Goal: Information Seeking & Learning: Get advice/opinions

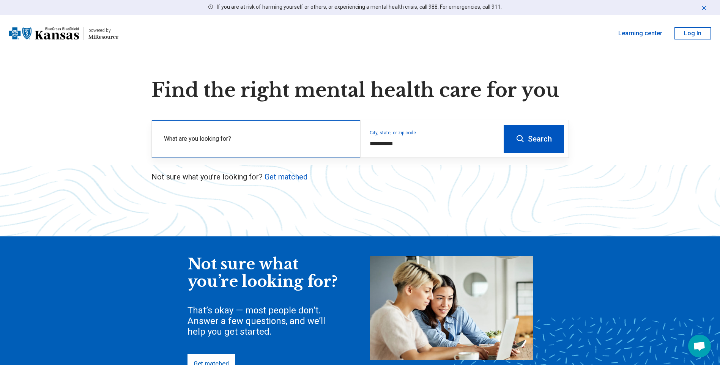
click at [243, 142] on label "What are you looking for?" at bounding box center [257, 138] width 187 height 9
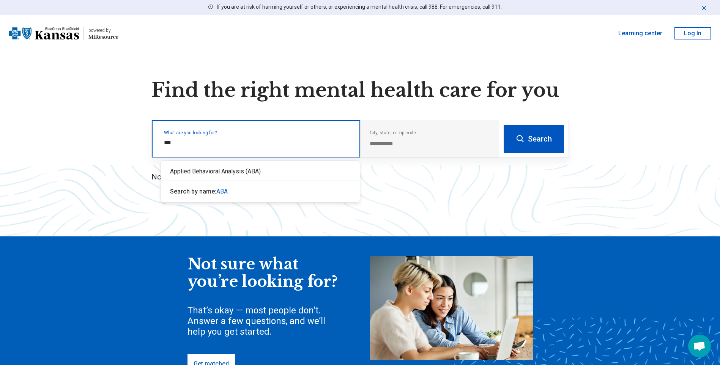
type input "***"
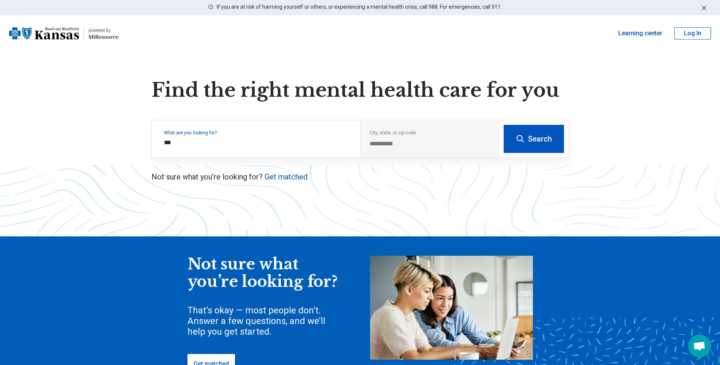
click at [523, 138] on icon at bounding box center [520, 138] width 7 height 7
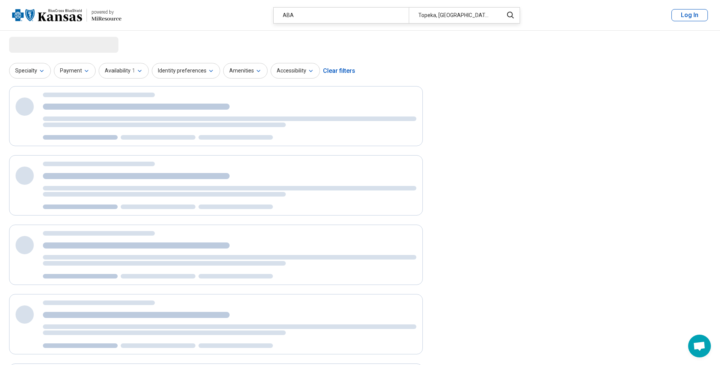
select select "***"
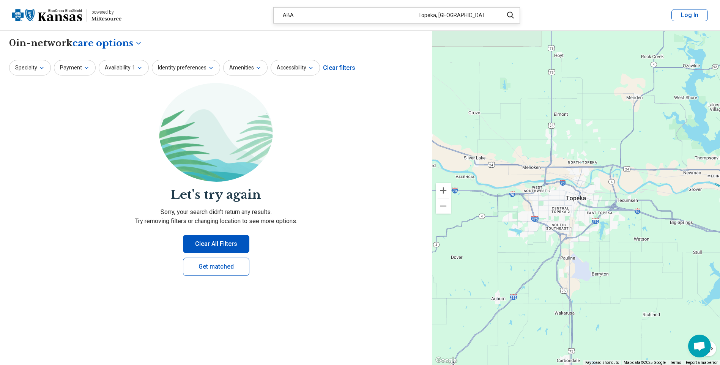
click at [213, 243] on button "Clear All Filters" at bounding box center [216, 244] width 66 height 18
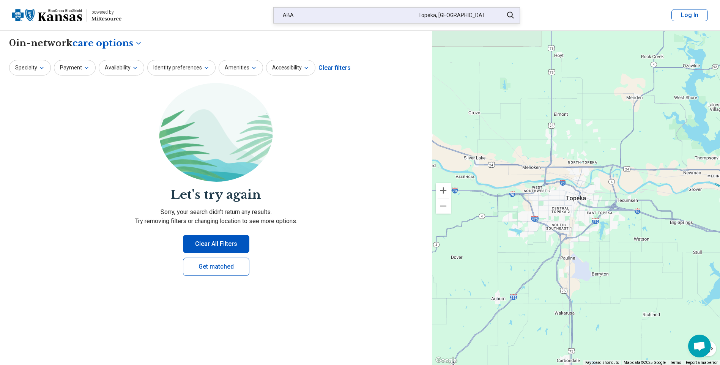
click at [305, 13] on div "ABA" at bounding box center [341, 16] width 135 height 16
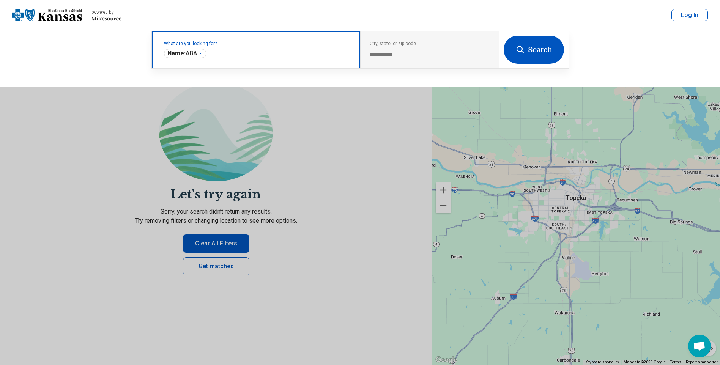
click at [202, 53] on icon "Remove" at bounding box center [201, 53] width 5 height 5
click at [239, 46] on label "What are you looking for?" at bounding box center [257, 43] width 187 height 5
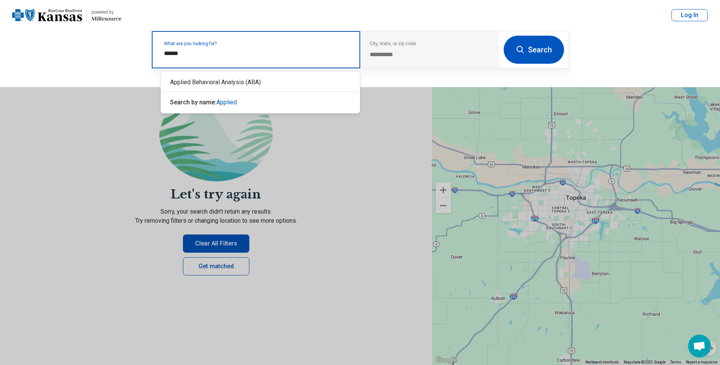
type input "*******"
click at [223, 84] on div "Applied Behavioral Analysis (ABA)" at bounding box center [260, 82] width 199 height 15
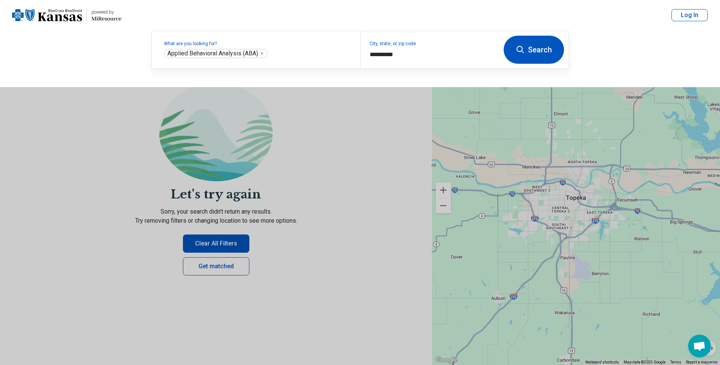
click at [527, 47] on button "Search" at bounding box center [534, 50] width 60 height 28
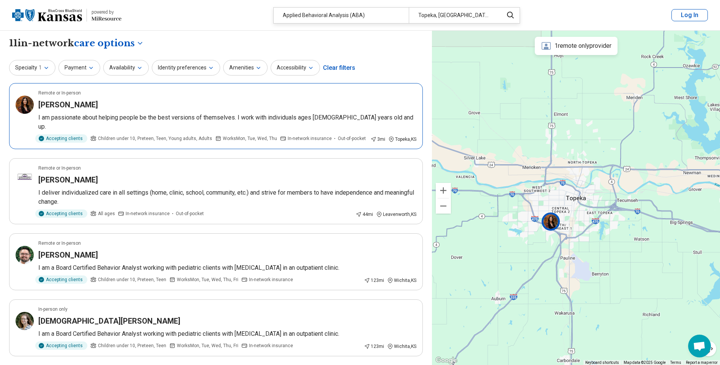
click at [228, 119] on p "I am passionate about helping people be the best versions of themselves. I work…" at bounding box center [227, 122] width 378 height 18
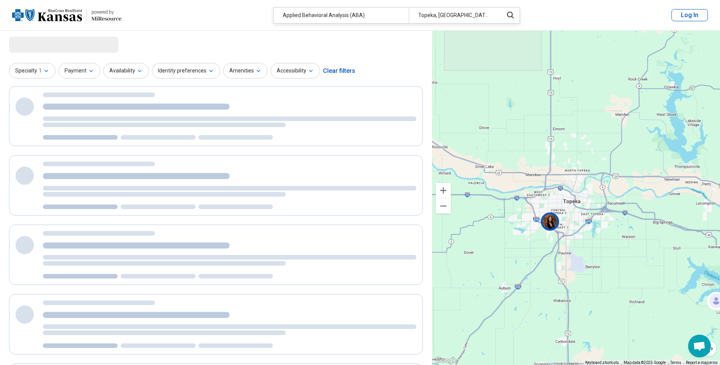
select select "***"
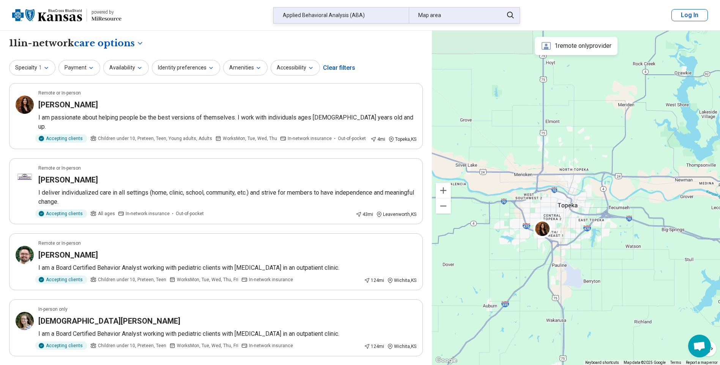
click at [371, 14] on div "Applied Behavioral Analysis (ABA)" at bounding box center [341, 16] width 135 height 16
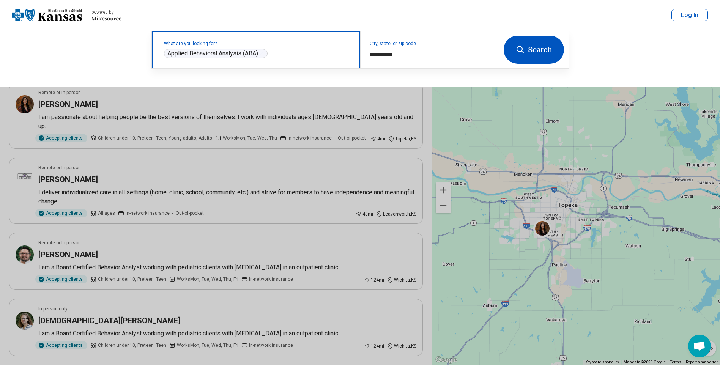
click at [262, 55] on icon "Remove" at bounding box center [262, 53] width 5 height 5
click at [185, 46] on label "What are you looking for?" at bounding box center [257, 43] width 187 height 5
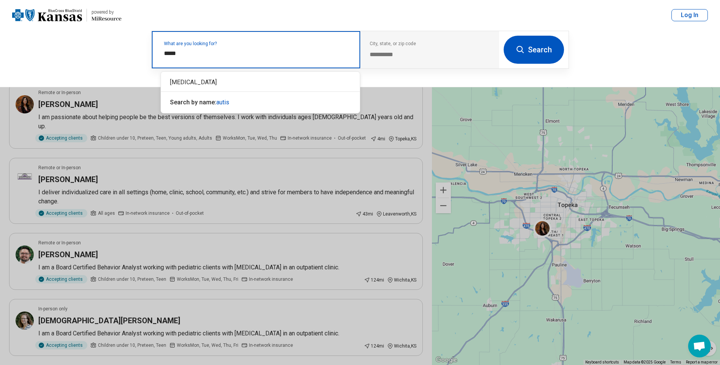
type input "******"
click at [184, 85] on div "[MEDICAL_DATA]" at bounding box center [260, 82] width 199 height 15
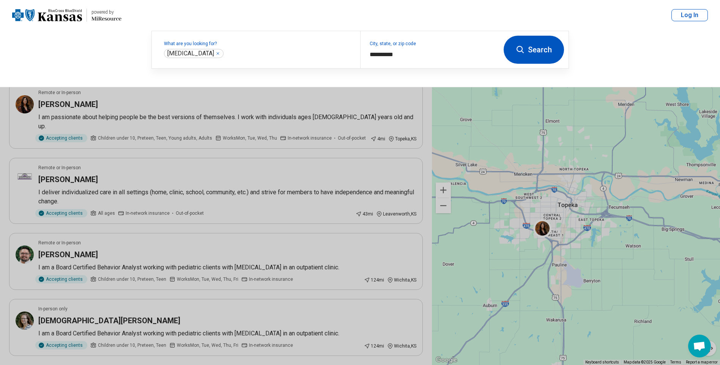
click at [531, 51] on button "Search" at bounding box center [534, 50] width 60 height 28
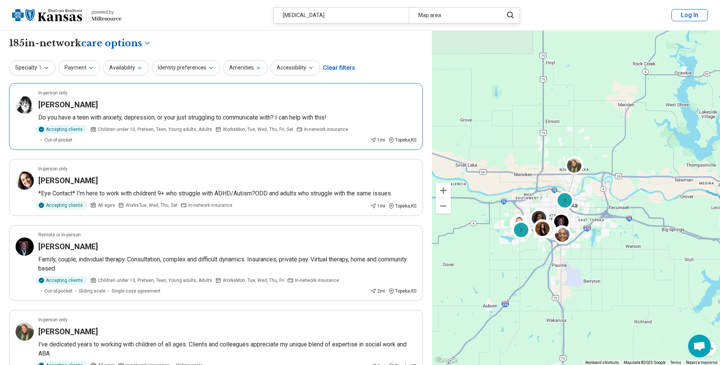
click at [179, 115] on p "Do you have a teen with anxiety, depression, or your just struggling to communi…" at bounding box center [227, 117] width 378 height 9
click at [82, 193] on p "*Eye Contact* I'm here to work with childrent 9+ who struggle with ADHD/Autism?…" at bounding box center [227, 193] width 378 height 9
click at [119, 115] on p "Do you have a teen with anxiety, depression, or your just struggling to communi…" at bounding box center [227, 117] width 378 height 9
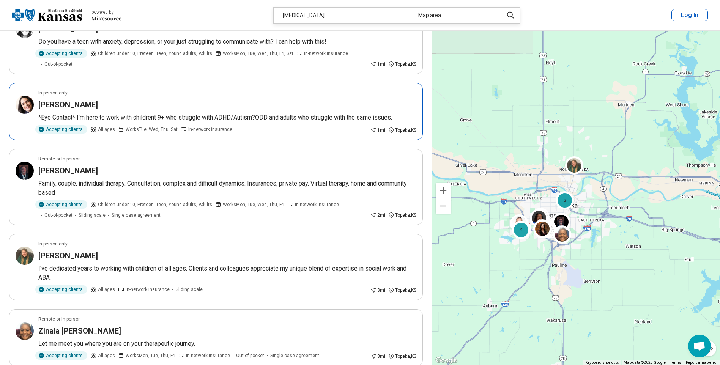
scroll to position [114, 0]
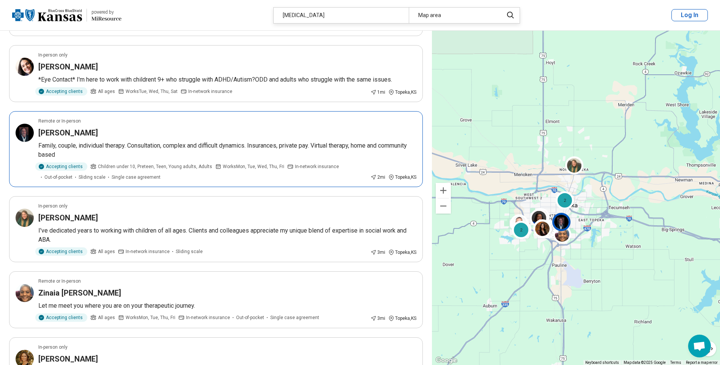
click at [190, 147] on p "Family, couple, individual therapy. Consultation, complex and difficult dynamic…" at bounding box center [227, 150] width 378 height 18
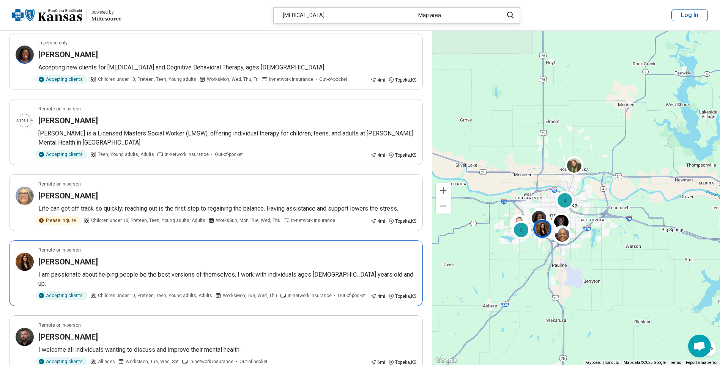
scroll to position [532, 0]
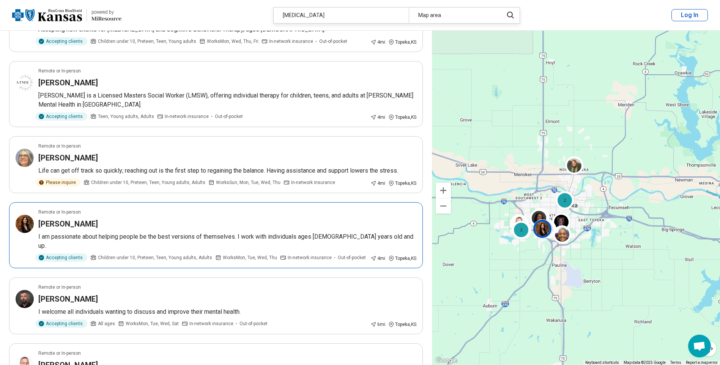
click at [178, 236] on p "I am passionate about helping people be the best versions of themselves. I work…" at bounding box center [227, 241] width 378 height 18
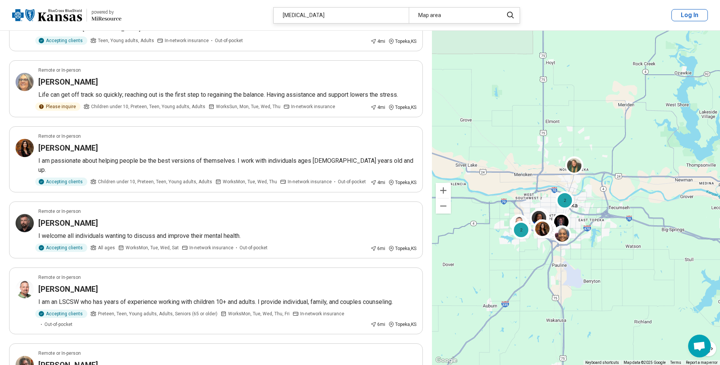
scroll to position [646, 0]
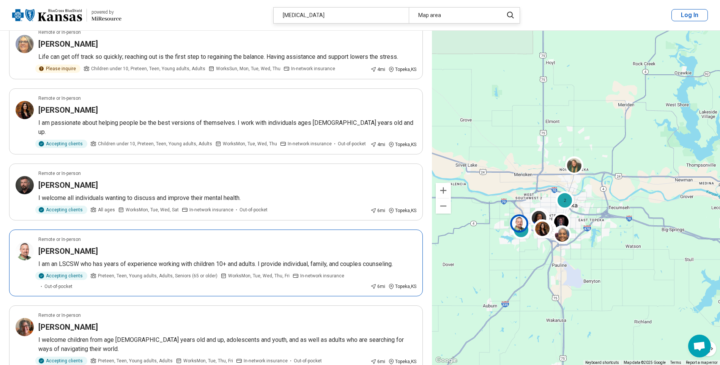
click at [187, 246] on div "Troy Fay" at bounding box center [227, 251] width 378 height 11
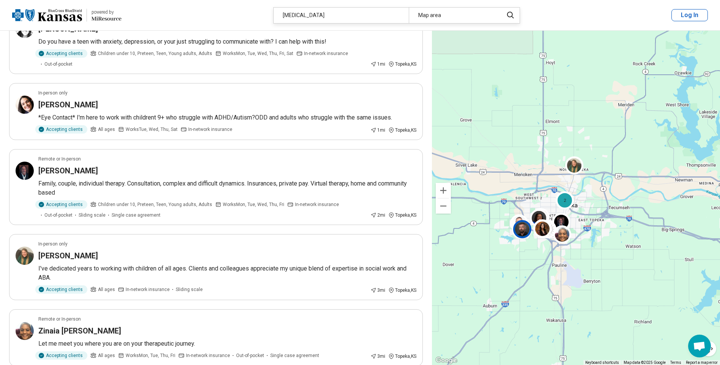
scroll to position [0, 0]
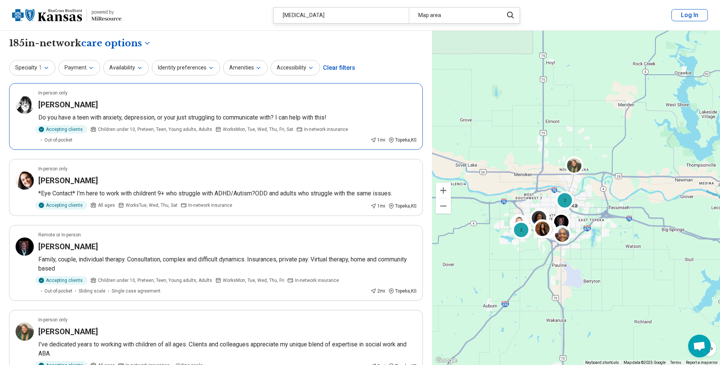
click at [153, 119] on p "Do you have a teen with anxiety, depression, or your just struggling to communi…" at bounding box center [227, 117] width 378 height 9
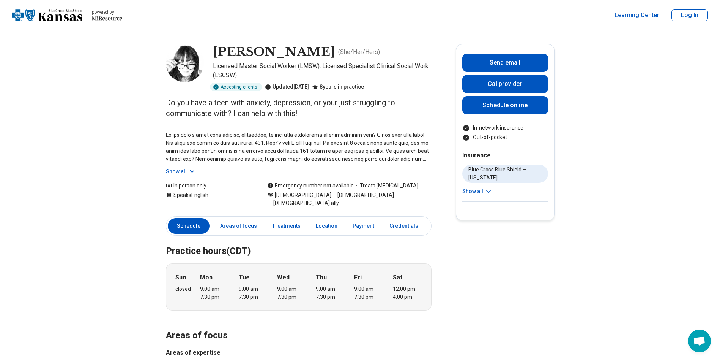
click at [194, 171] on icon at bounding box center [192, 171] width 8 height 8
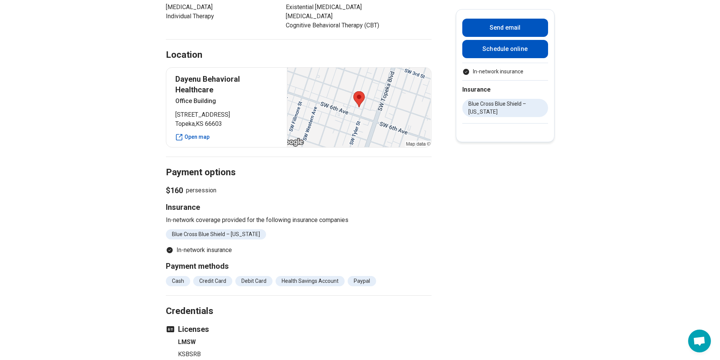
scroll to position [570, 0]
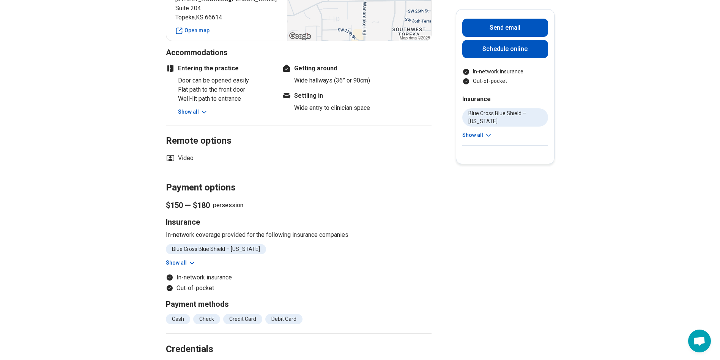
scroll to position [646, 0]
